Goal: Transaction & Acquisition: Download file/media

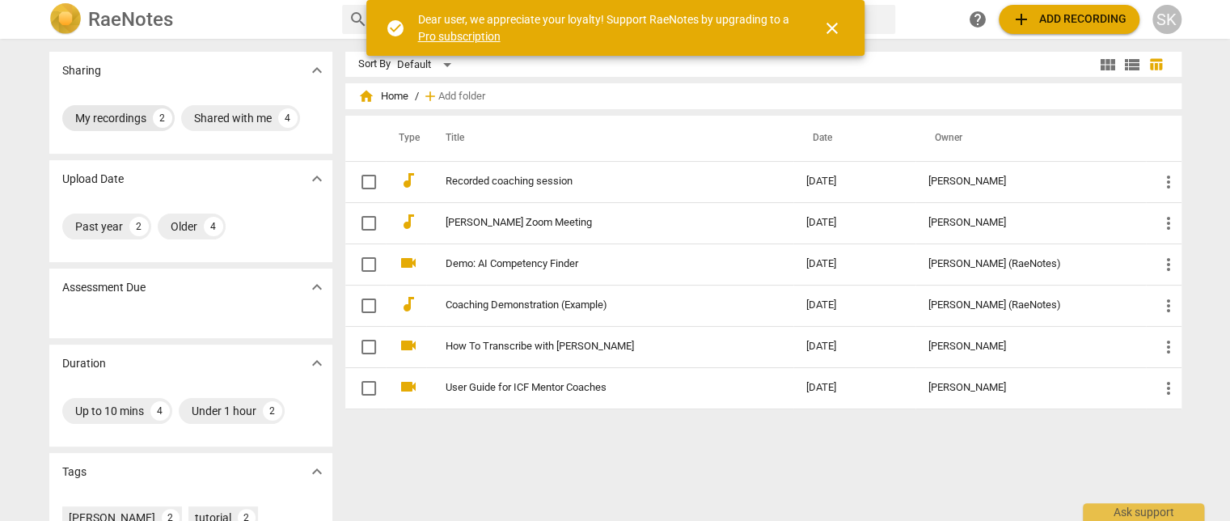
click at [122, 120] on div "My recordings" at bounding box center [110, 118] width 71 height 16
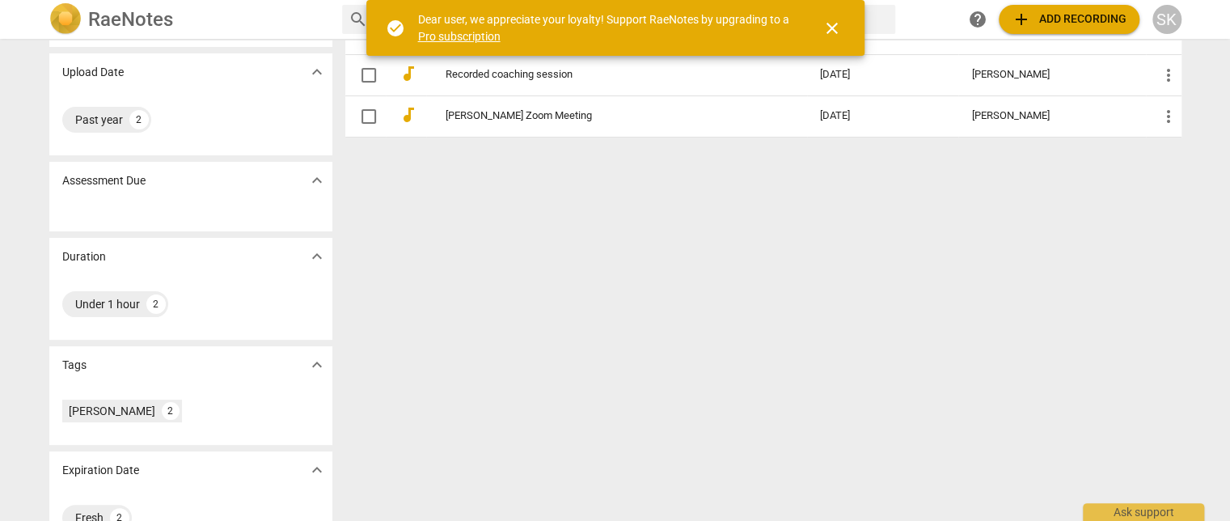
scroll to position [144, 0]
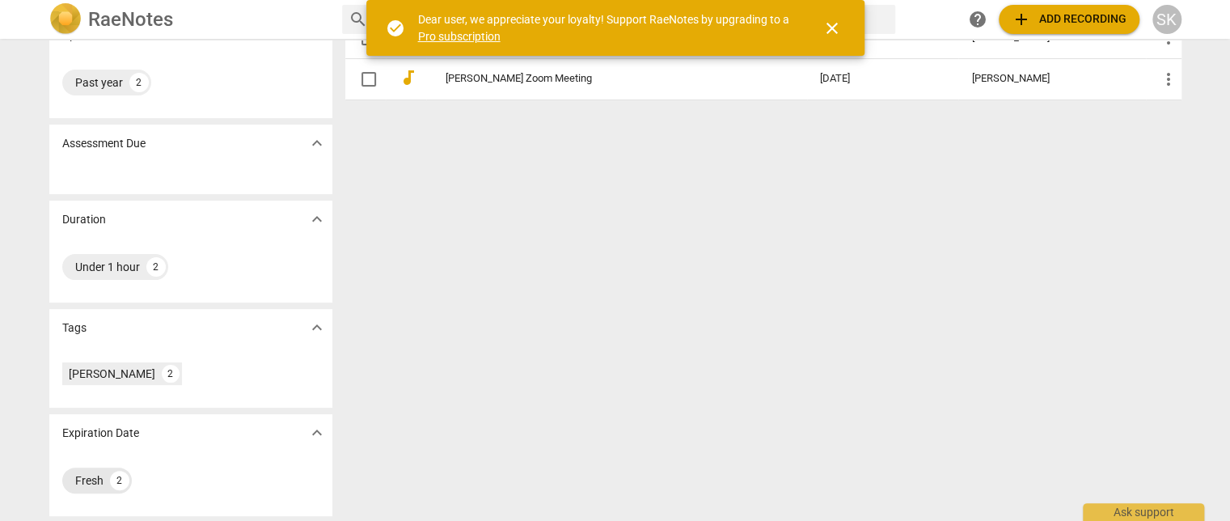
click at [89, 485] on div "Fresh" at bounding box center [89, 480] width 28 height 16
click at [312, 426] on span "expand_more" at bounding box center [316, 432] width 19 height 19
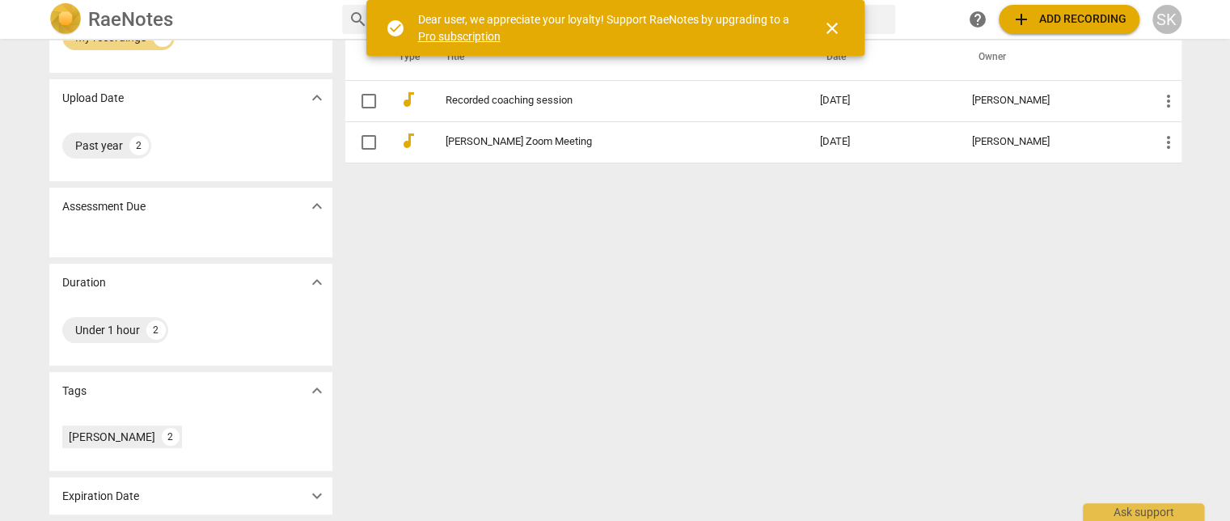
scroll to position [79, 0]
click at [315, 495] on span "expand_more" at bounding box center [316, 497] width 19 height 19
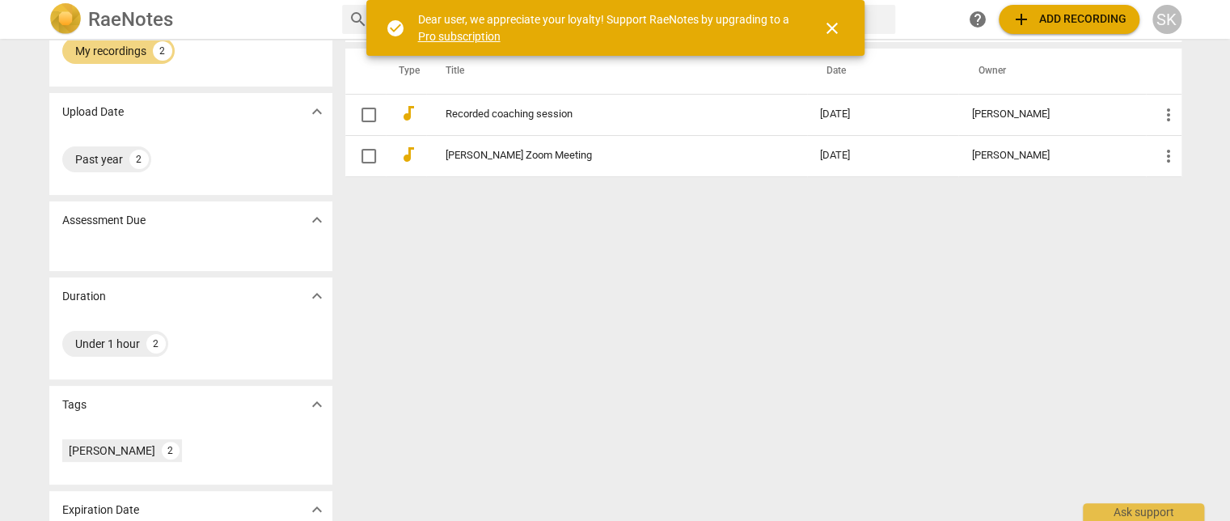
scroll to position [0, 0]
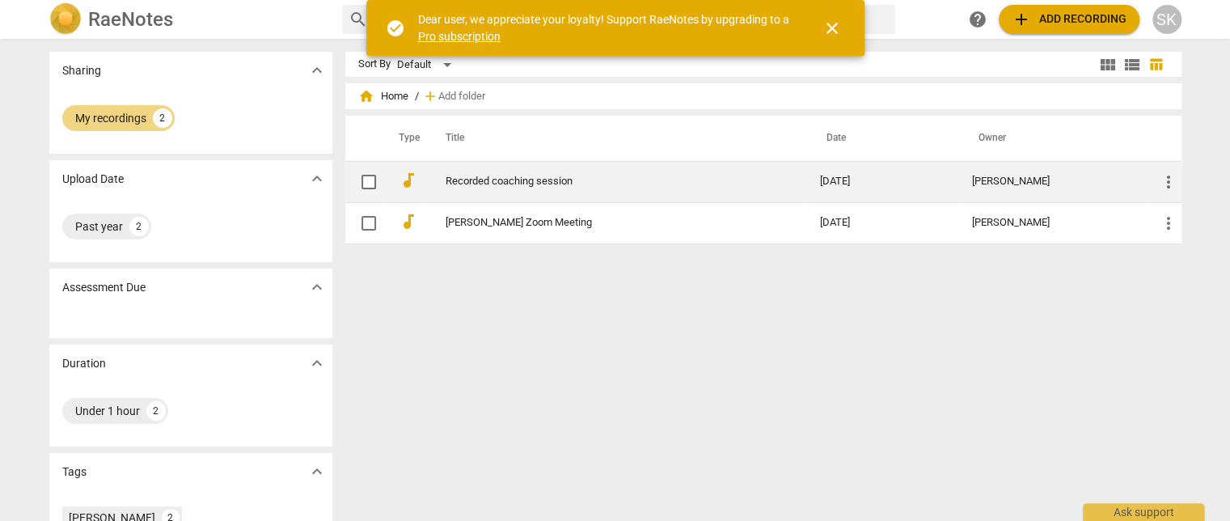
click at [492, 179] on link "Recorded coaching session" at bounding box center [604, 182] width 316 height 12
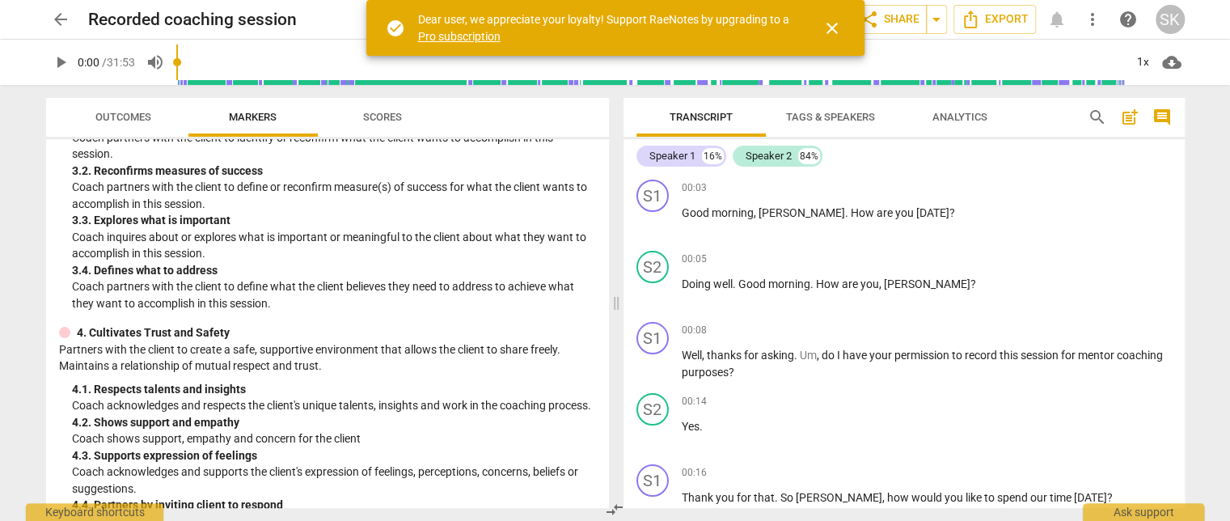
click at [840, 119] on span "Tags & Speakers" at bounding box center [830, 117] width 89 height 12
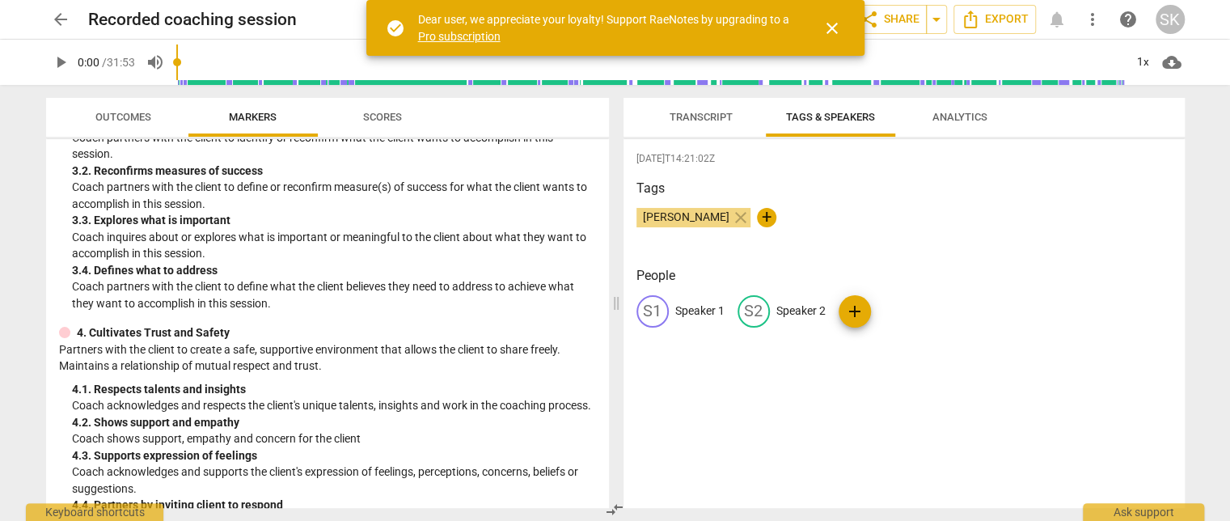
click at [688, 311] on p "Speaker 1" at bounding box center [699, 311] width 49 height 17
type input "SK"
click at [914, 310] on p "Speaker 2" at bounding box center [906, 311] width 49 height 17
type input "JB"
click at [918, 311] on span "add" at bounding box center [924, 311] width 19 height 19
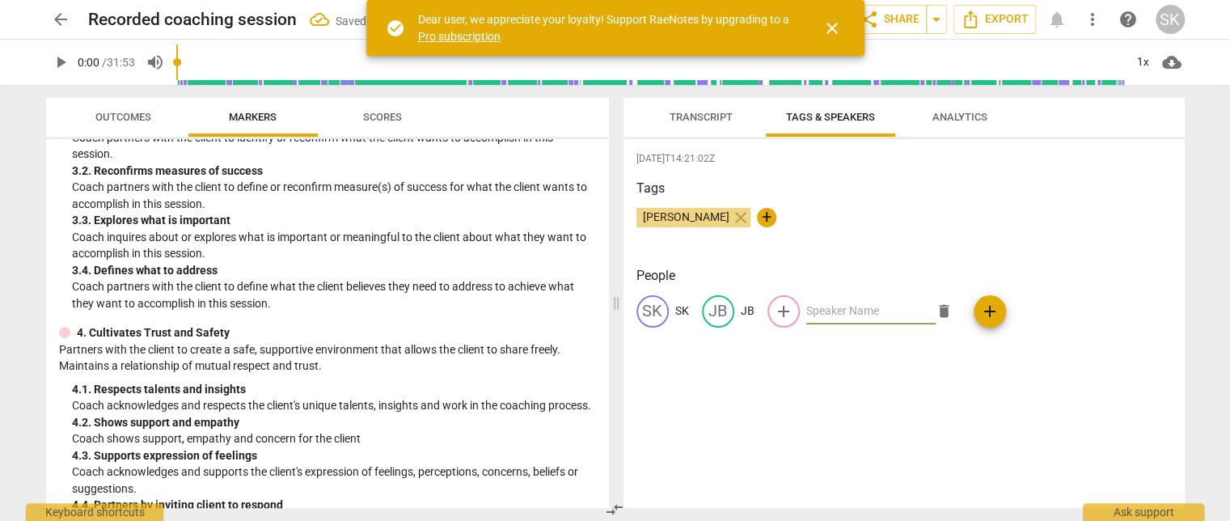
click at [880, 406] on div "2025-08-15T14:21:02Z Tags Susan Kang close + People SK SK JB JB add delete add" at bounding box center [904, 323] width 561 height 369
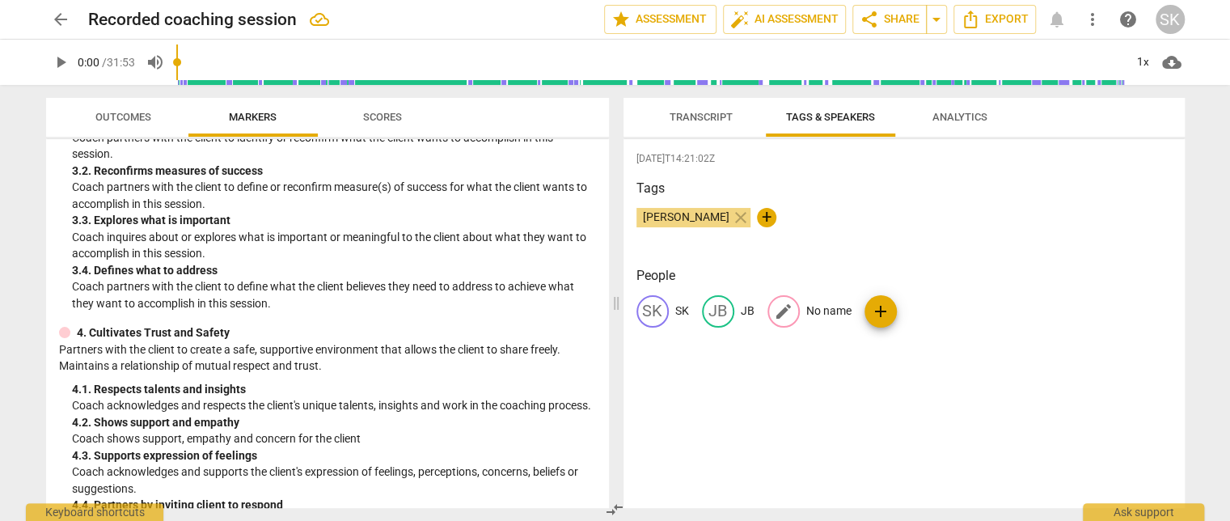
click at [788, 308] on span "edit" at bounding box center [783, 311] width 19 height 19
click at [937, 312] on span "delete" at bounding box center [944, 311] width 17 height 17
click at [713, 120] on span "Transcript" at bounding box center [701, 117] width 63 height 12
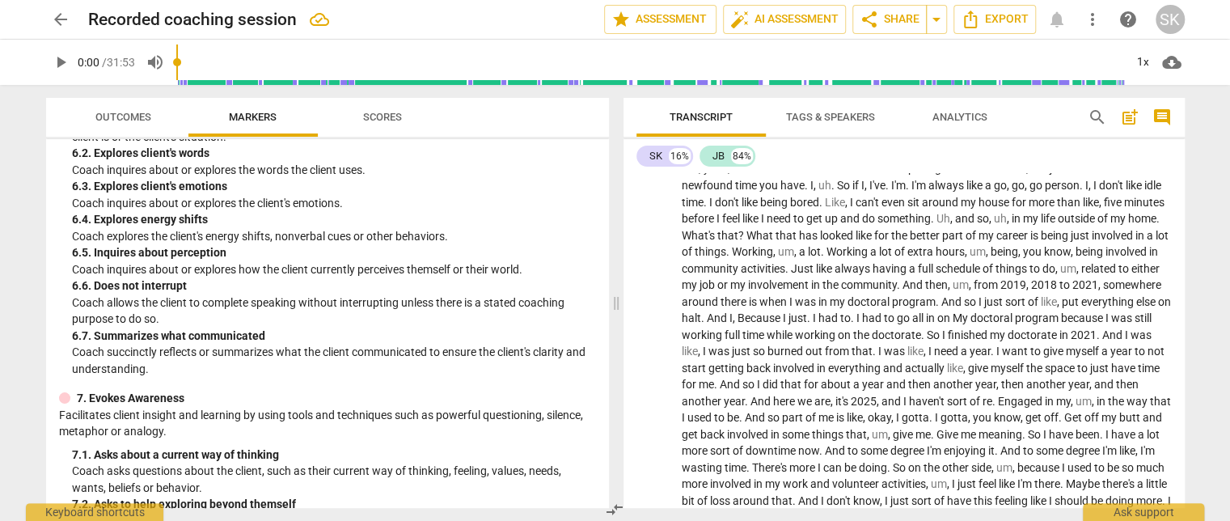
scroll to position [1725, 0]
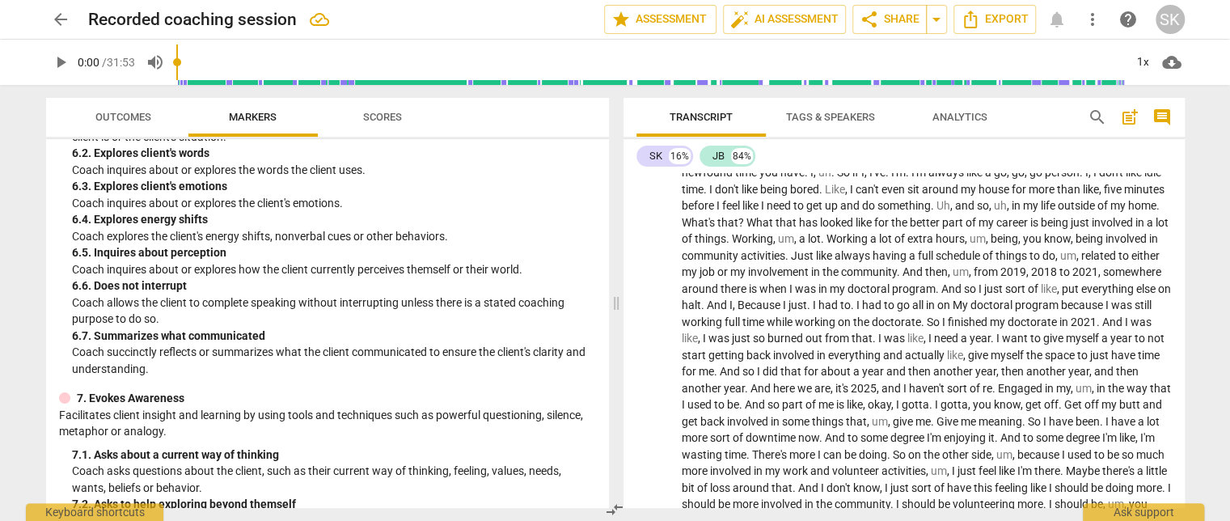
click at [389, 121] on span "Scores" at bounding box center [382, 117] width 39 height 12
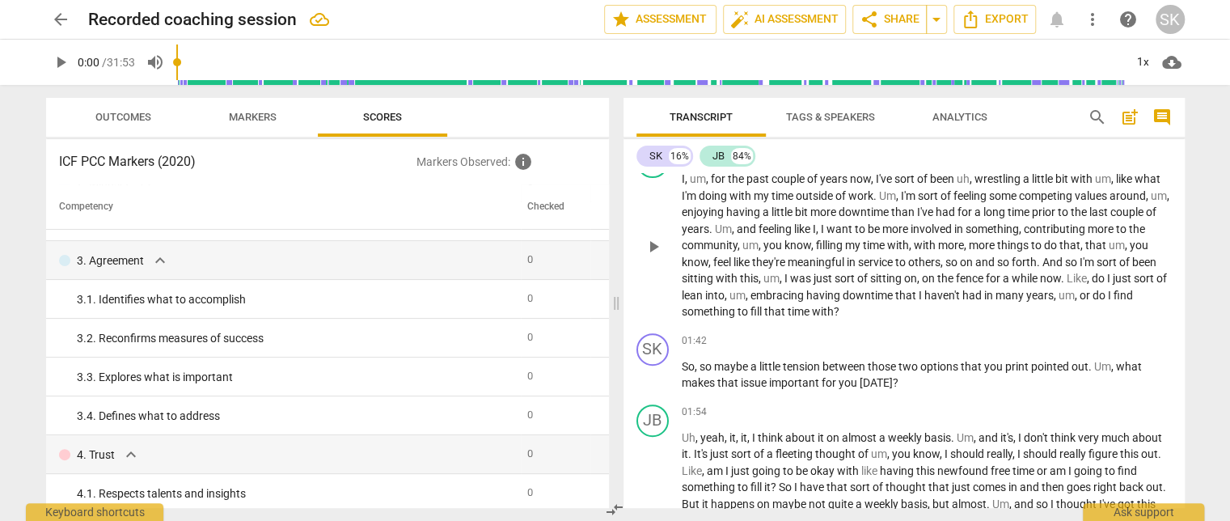
scroll to position [0, 0]
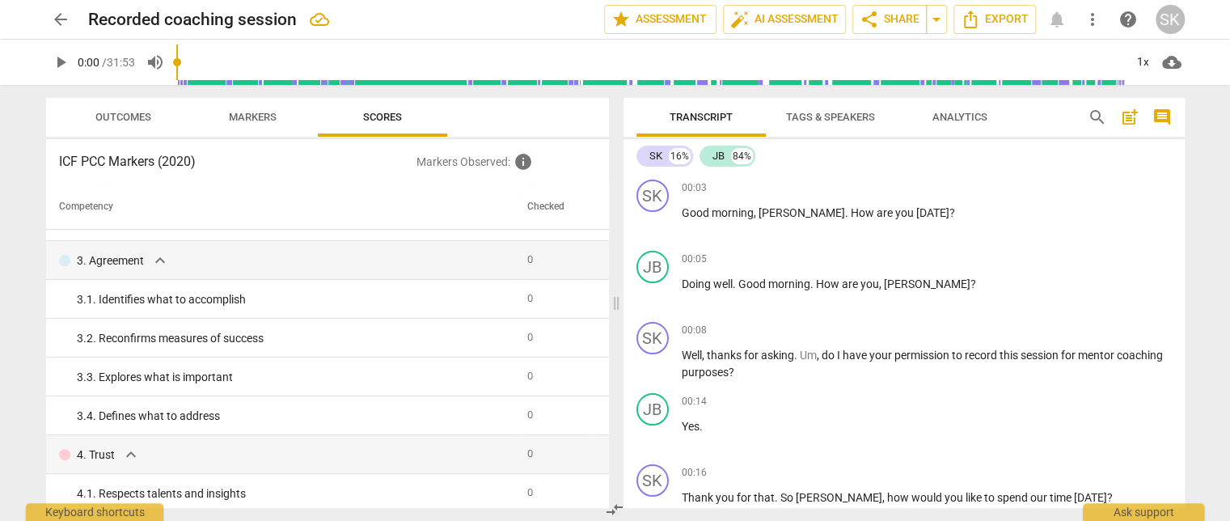
click at [1171, 57] on span "cloud_download" at bounding box center [1171, 62] width 19 height 19
click at [1151, 61] on li "Download audio" at bounding box center [1158, 62] width 120 height 39
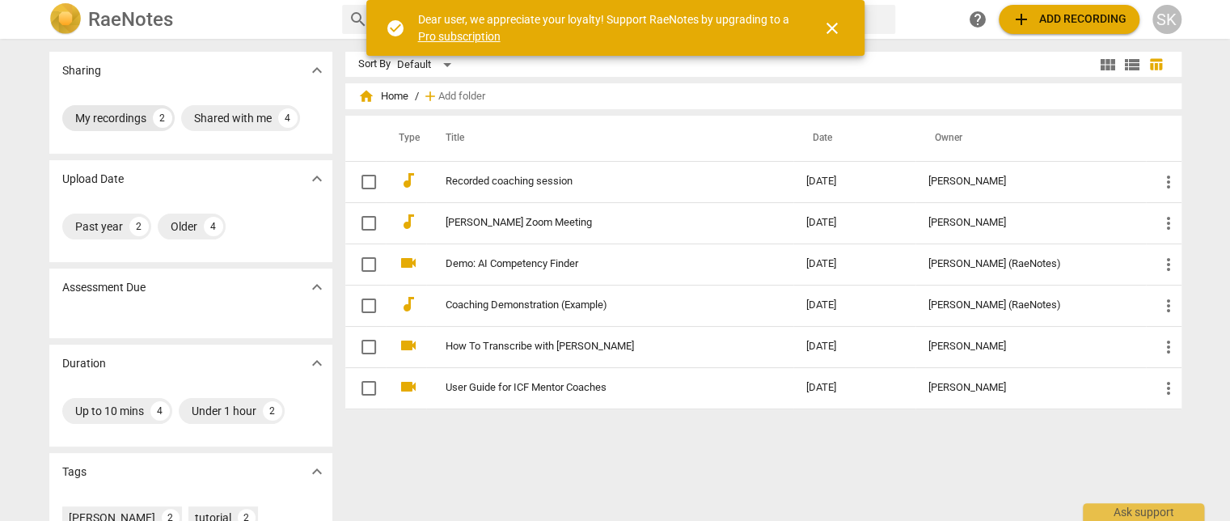
click at [117, 121] on div "My recordings" at bounding box center [110, 118] width 71 height 16
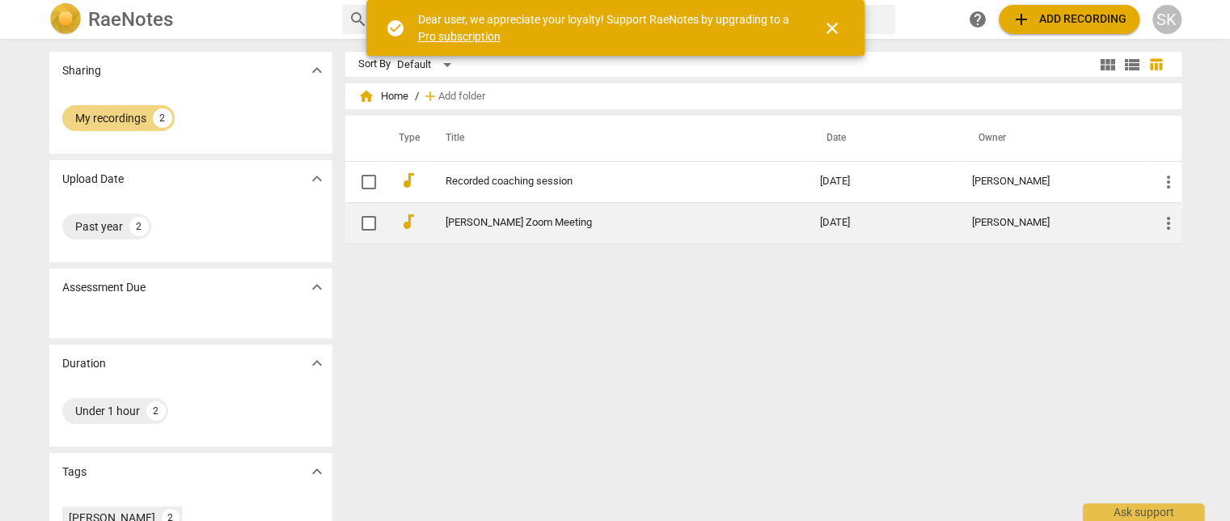
click at [533, 222] on link "[PERSON_NAME] Zoom Meeting" at bounding box center [604, 223] width 316 height 12
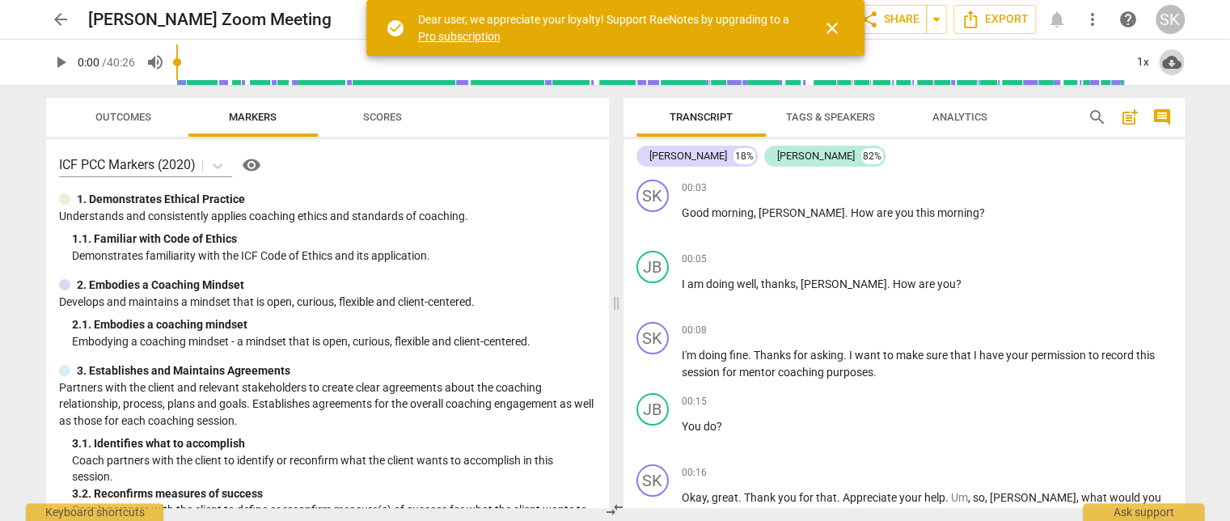
click at [1169, 59] on span "cloud_download" at bounding box center [1171, 62] width 19 height 19
click at [1131, 66] on li "Download audio" at bounding box center [1158, 62] width 120 height 39
click at [1213, 222] on div "arrow_back [PERSON_NAME] Zoom Meeting edit star Assessment auto_fix_high AI Ass…" at bounding box center [615, 260] width 1230 height 521
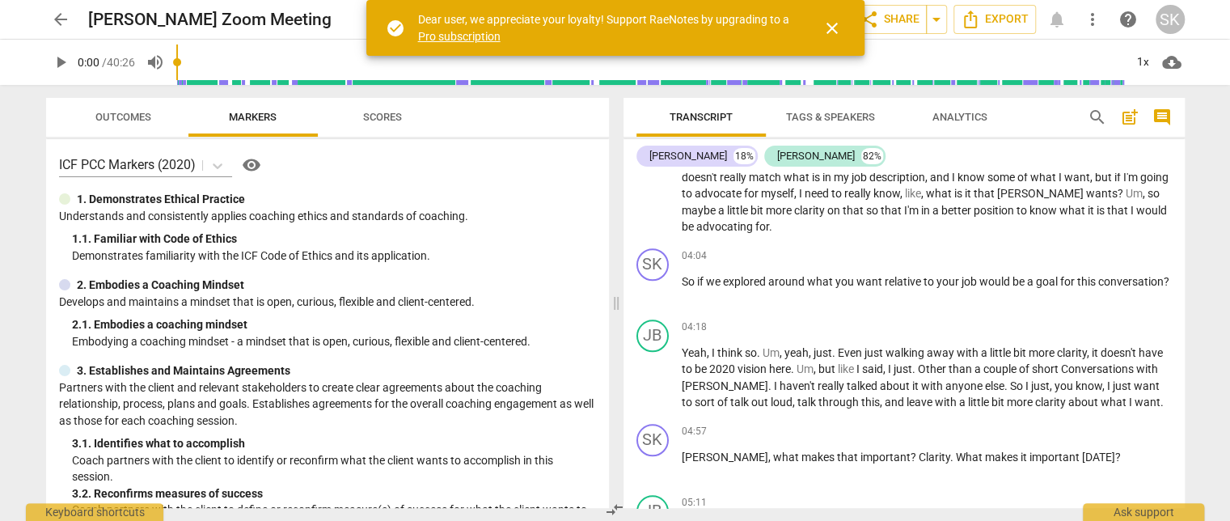
scroll to position [863, 0]
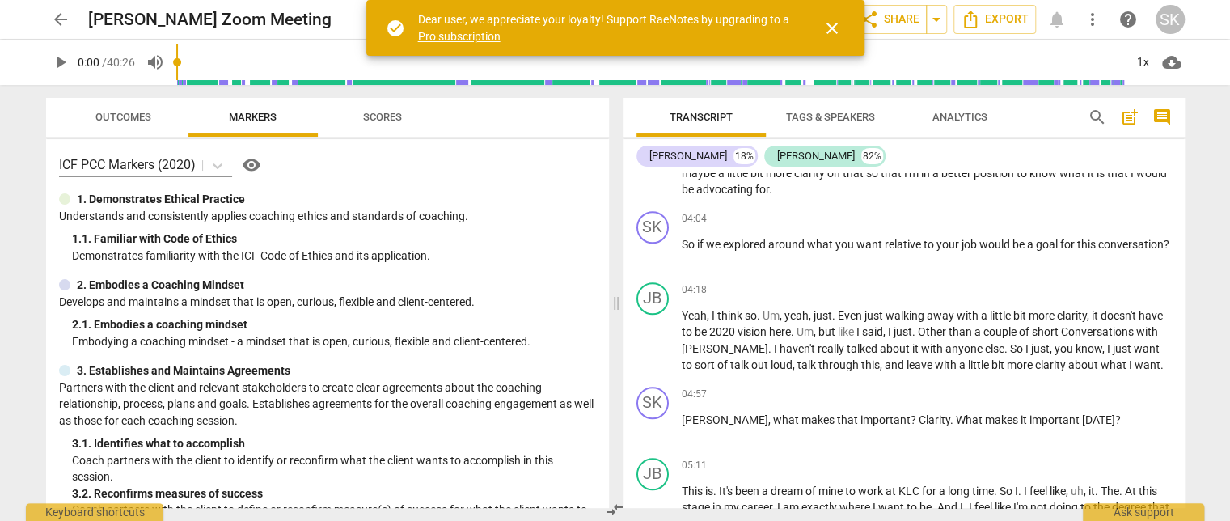
click at [829, 23] on span "close" at bounding box center [832, 28] width 19 height 19
